Goal: Browse casually: Explore the website without a specific task or goal

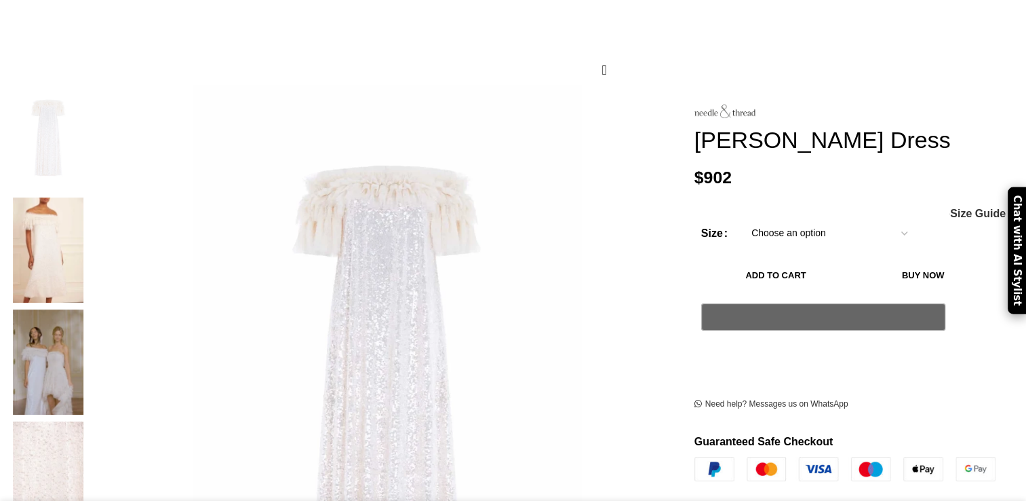
click at [90, 309] on img at bounding box center [48, 361] width 83 height 105
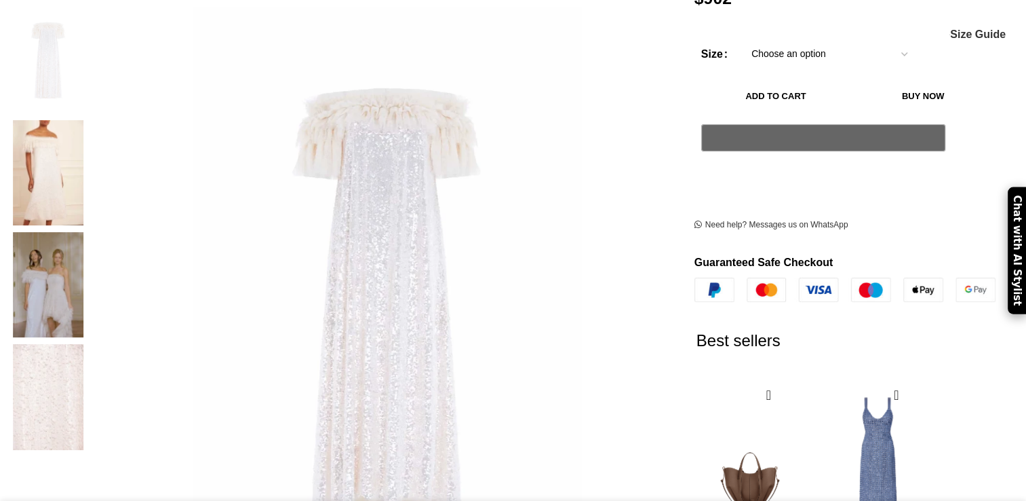
scroll to position [270, 0]
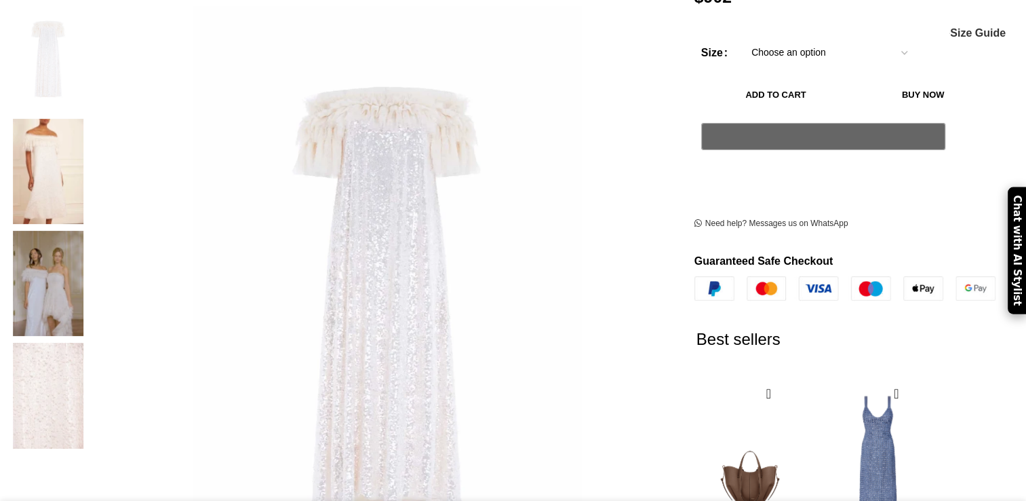
click at [90, 231] on img at bounding box center [48, 283] width 83 height 105
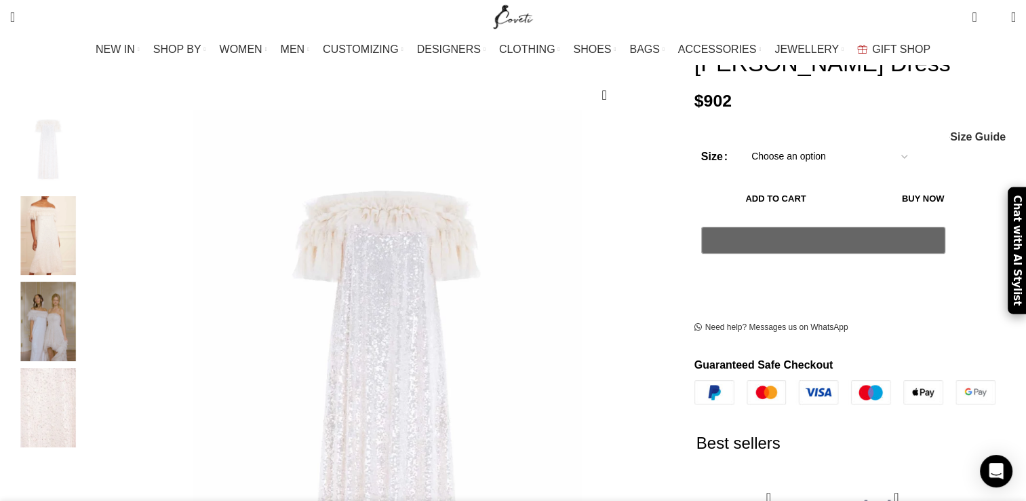
scroll to position [167, 0]
click at [90, 218] on img "2 / 4" at bounding box center [48, 236] width 83 height 79
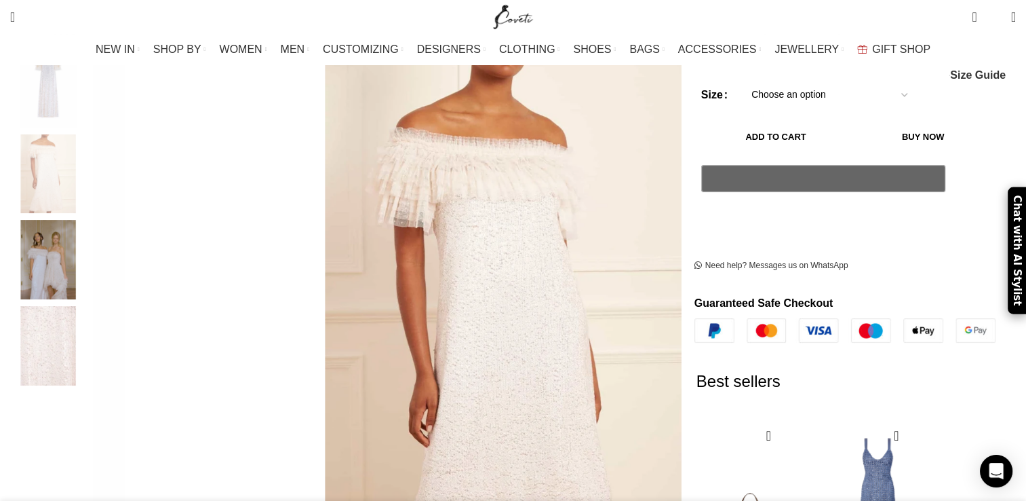
scroll to position [0, 0]
click at [90, 242] on img "3 / 4" at bounding box center [48, 259] width 83 height 79
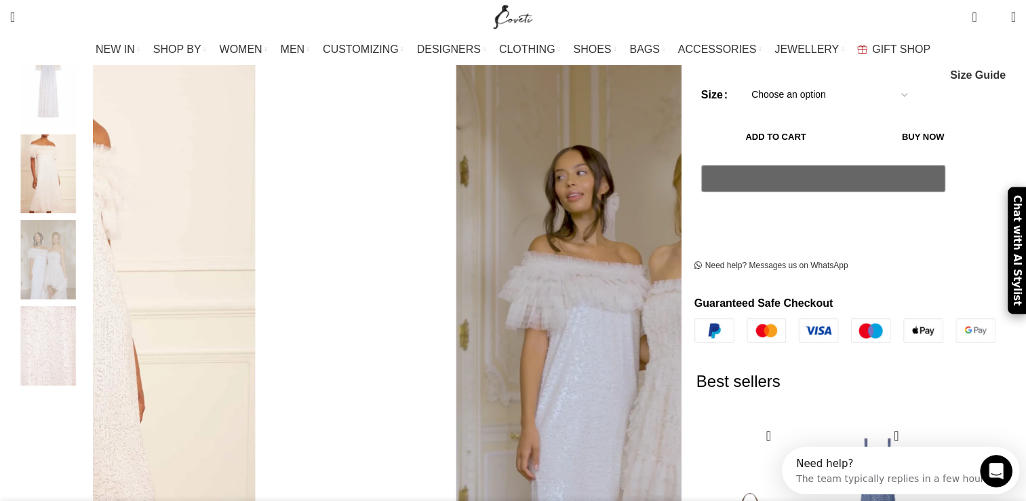
click at [90, 315] on img "4 / 4" at bounding box center [48, 345] width 83 height 79
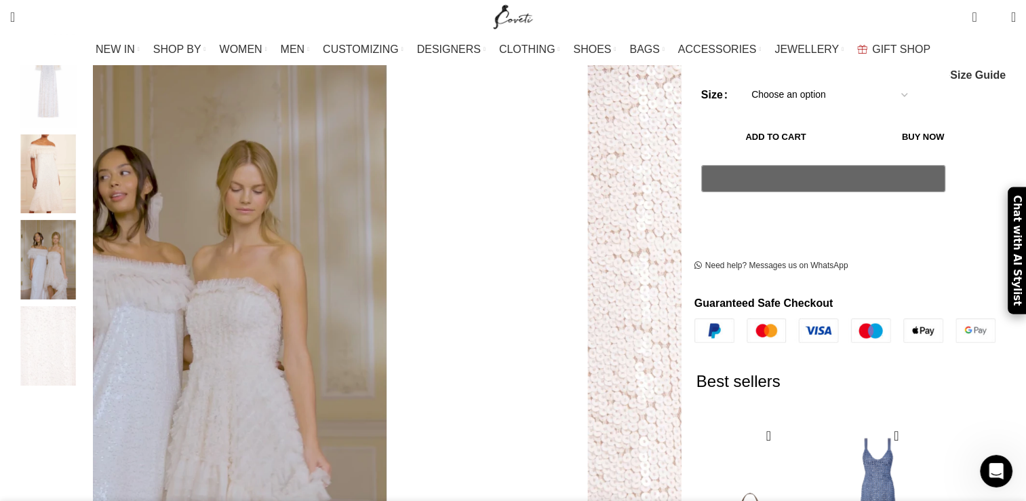
click at [90, 262] on img "3 / 4" at bounding box center [48, 259] width 83 height 79
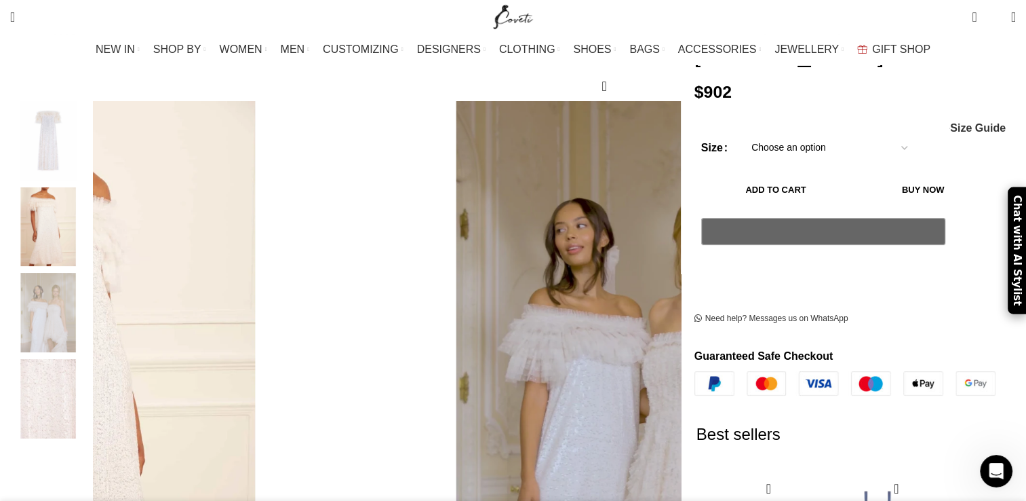
scroll to position [176, 0]
click at [90, 205] on img "2 / 4" at bounding box center [48, 227] width 83 height 79
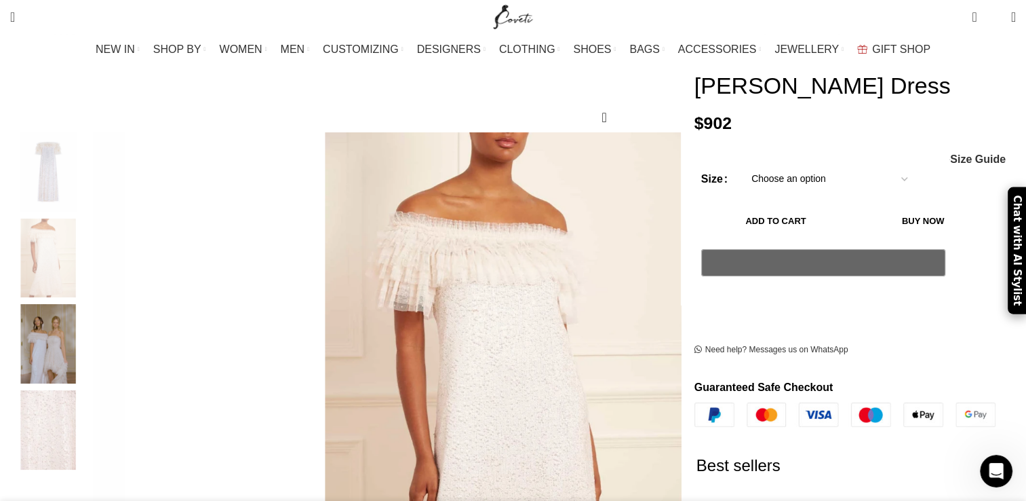
scroll to position [141, 0]
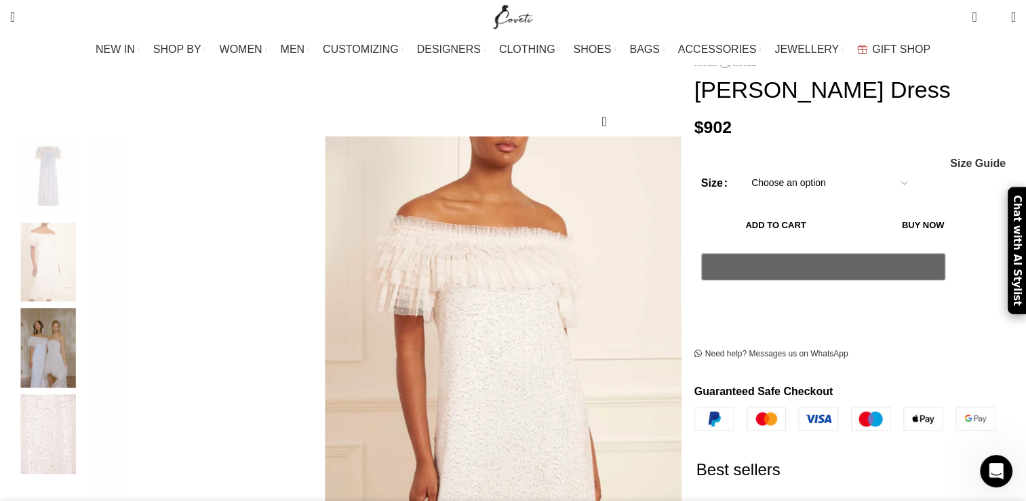
click at [90, 155] on img "1 / 4" at bounding box center [48, 175] width 83 height 79
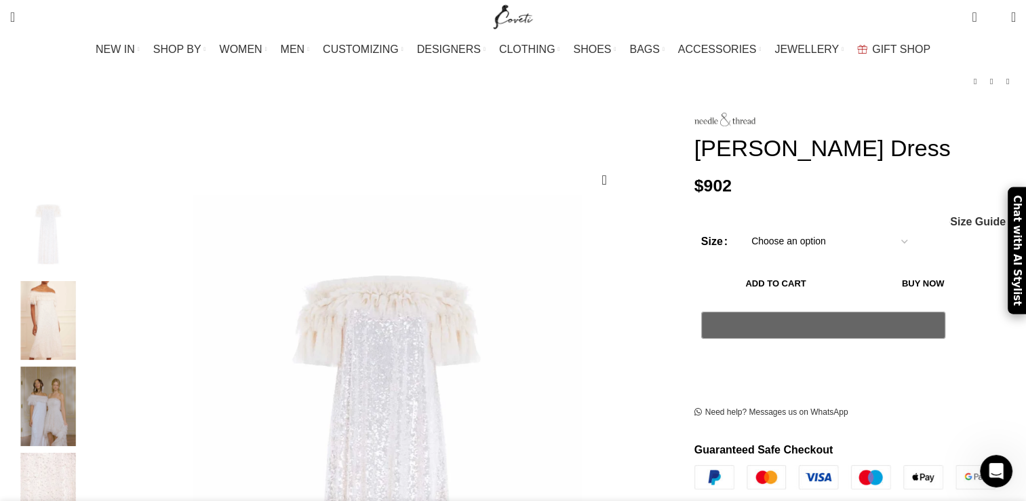
scroll to position [0, 141]
